Goal: Task Accomplishment & Management: Use online tool/utility

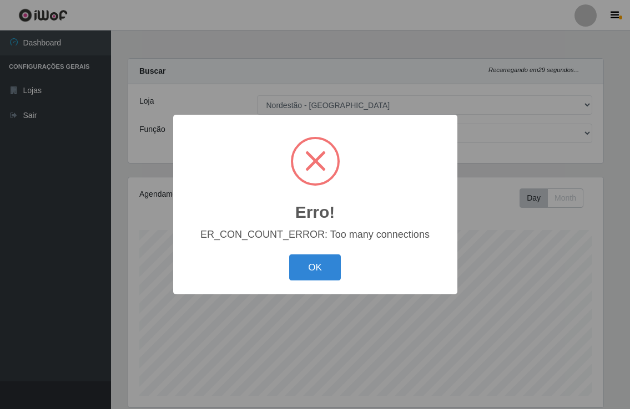
select select "454"
select select "1"
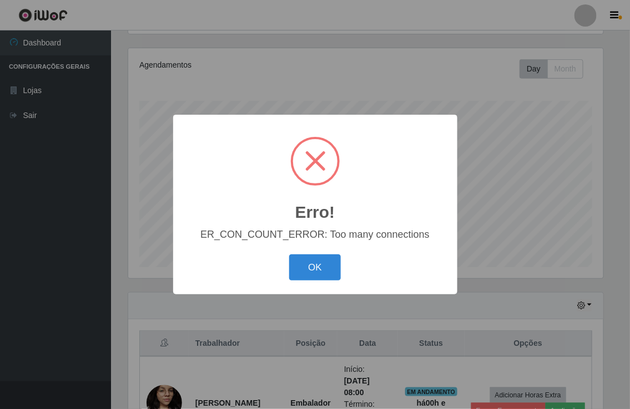
scroll to position [230, 474]
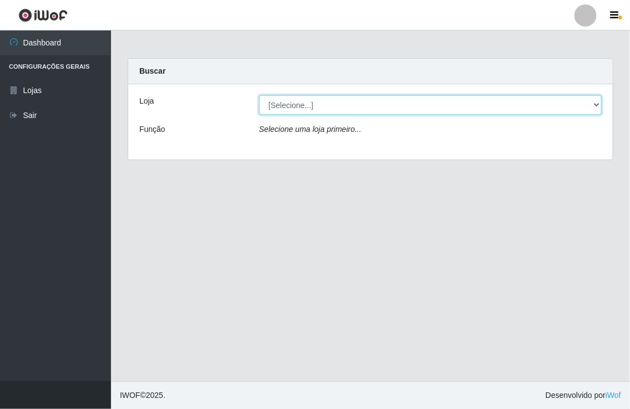
click at [595, 104] on select "[Selecione...] Nordestão - [GEOGRAPHIC_DATA]" at bounding box center [430, 104] width 342 height 19
select select "454"
click at [259, 95] on select "[Selecione...] Nordestão - [GEOGRAPHIC_DATA]" at bounding box center [430, 104] width 342 height 19
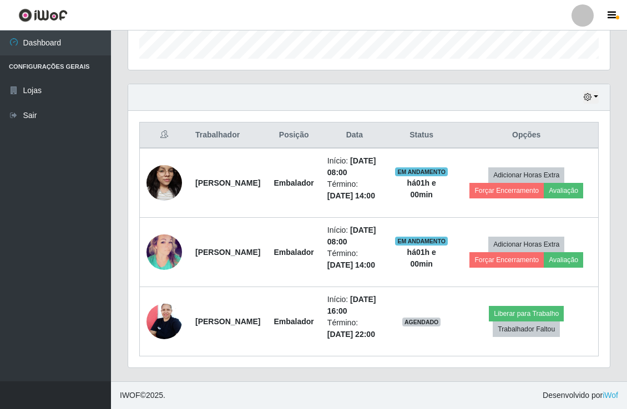
scroll to position [407, 0]
